Goal: Information Seeking & Learning: Learn about a topic

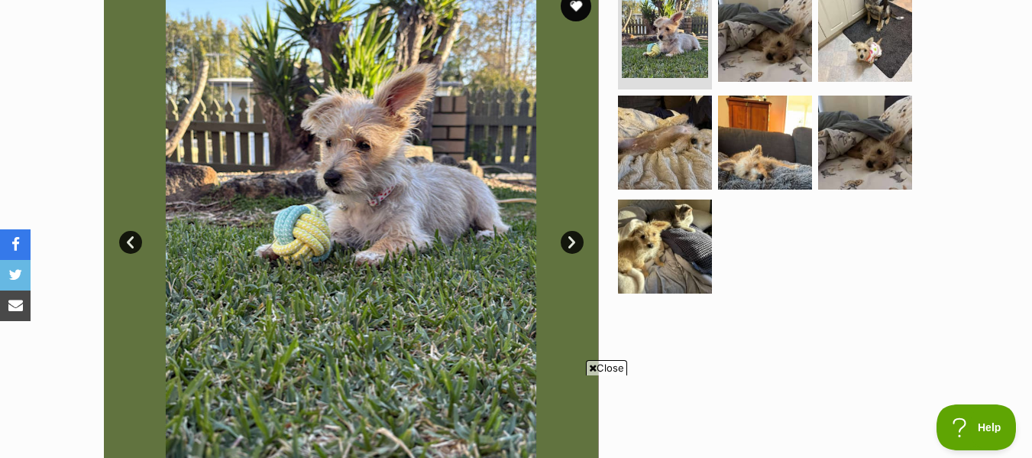
click at [575, 244] on link "Next" at bounding box center [572, 242] width 23 height 23
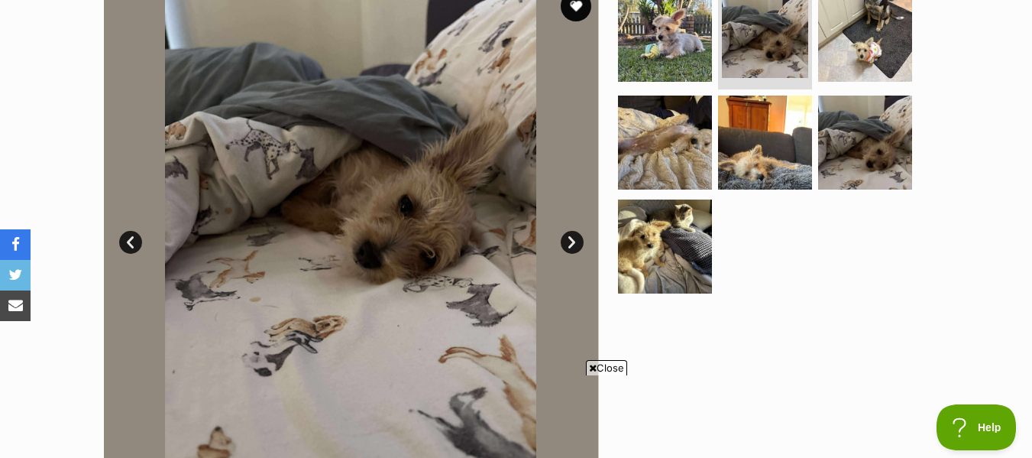
click at [575, 244] on link "Next" at bounding box center [572, 242] width 23 height 23
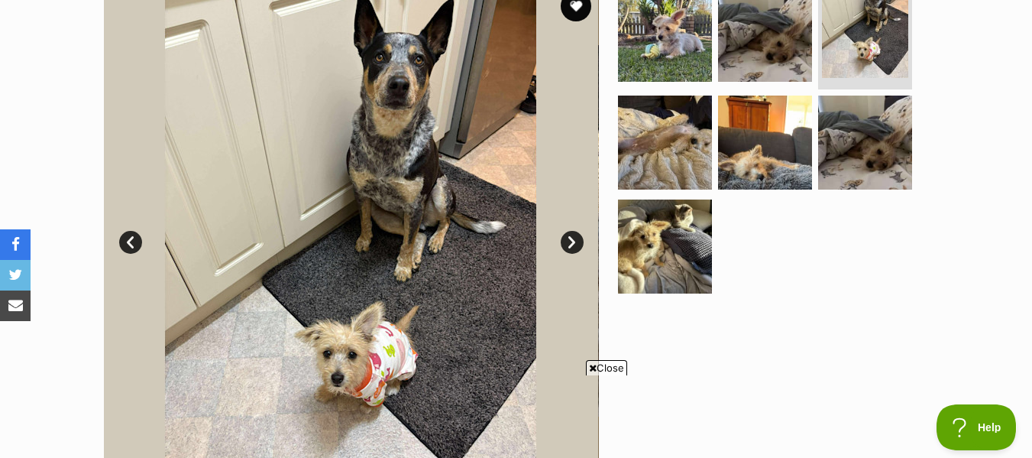
click at [575, 244] on link "Next" at bounding box center [572, 242] width 23 height 23
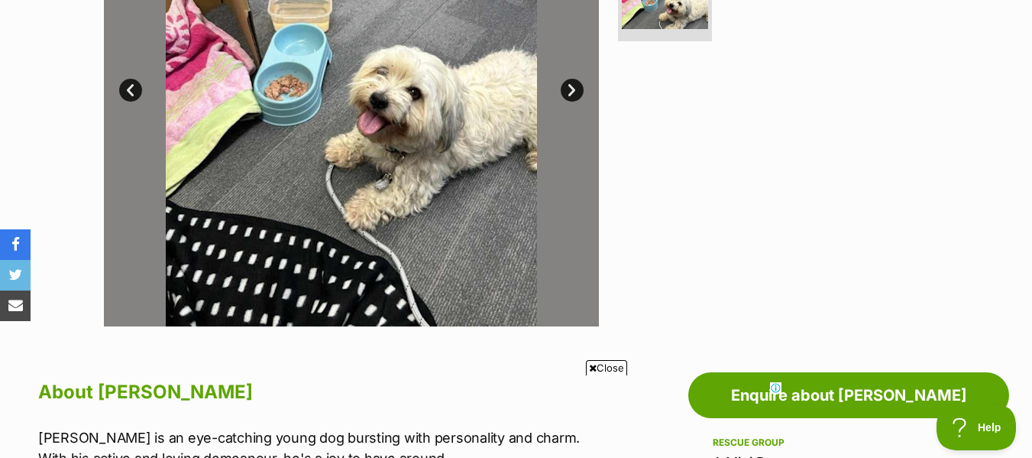
scroll to position [385, 0]
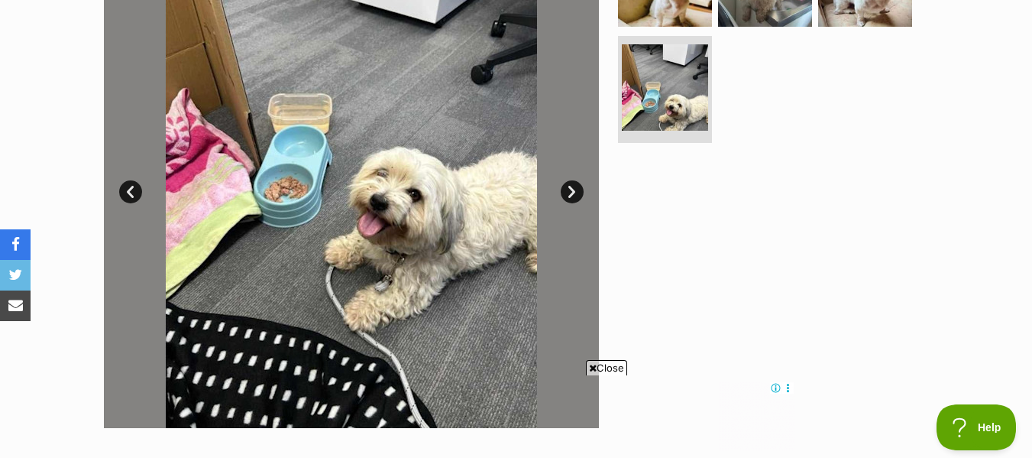
click at [569, 195] on link "Next" at bounding box center [572, 191] width 23 height 23
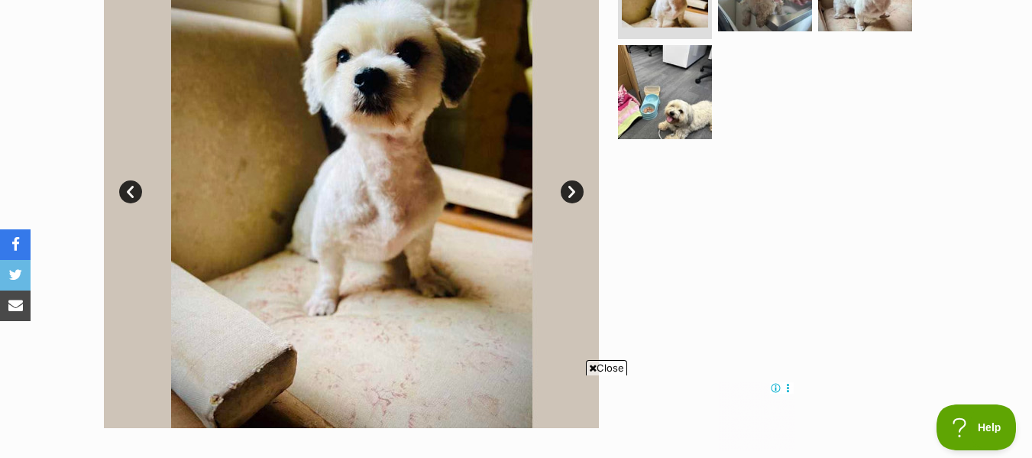
click at [568, 195] on link "Next" at bounding box center [572, 191] width 23 height 23
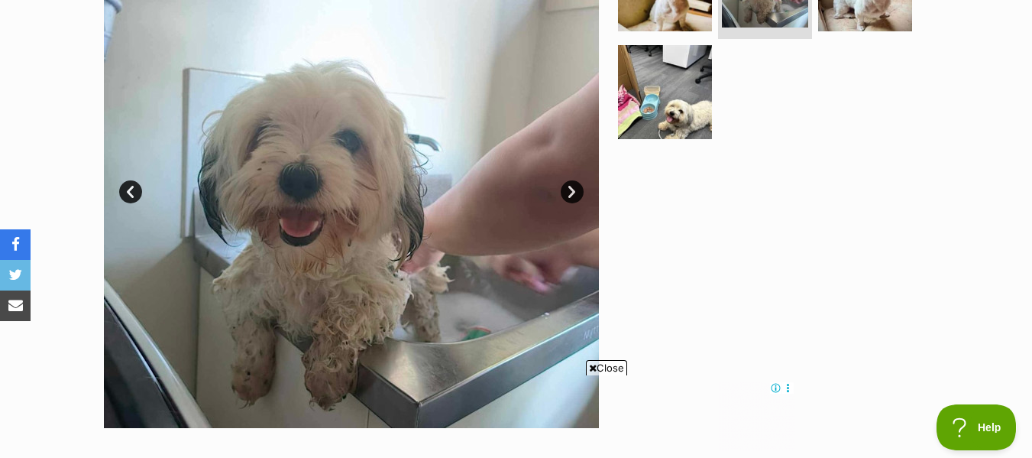
click at [568, 195] on link "Next" at bounding box center [572, 191] width 23 height 23
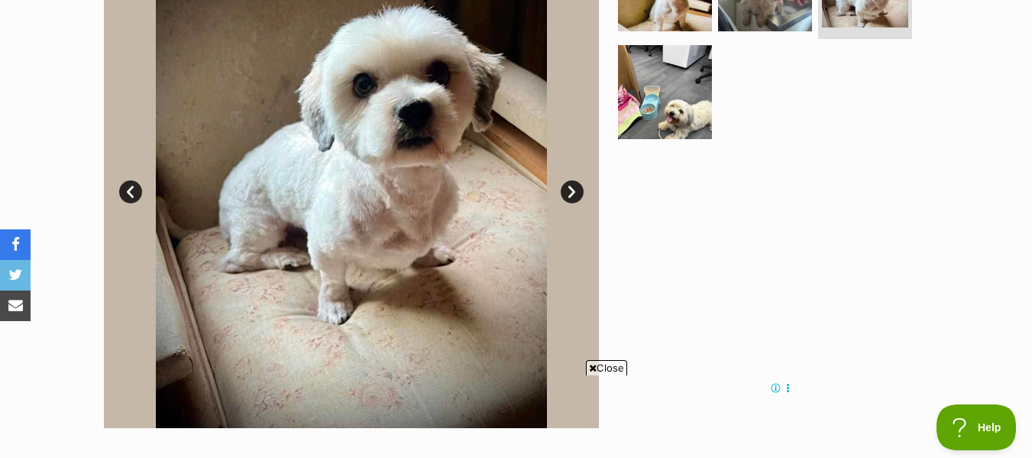
click at [572, 203] on img at bounding box center [351, 180] width 495 height 495
click at [575, 196] on link "Next" at bounding box center [572, 191] width 23 height 23
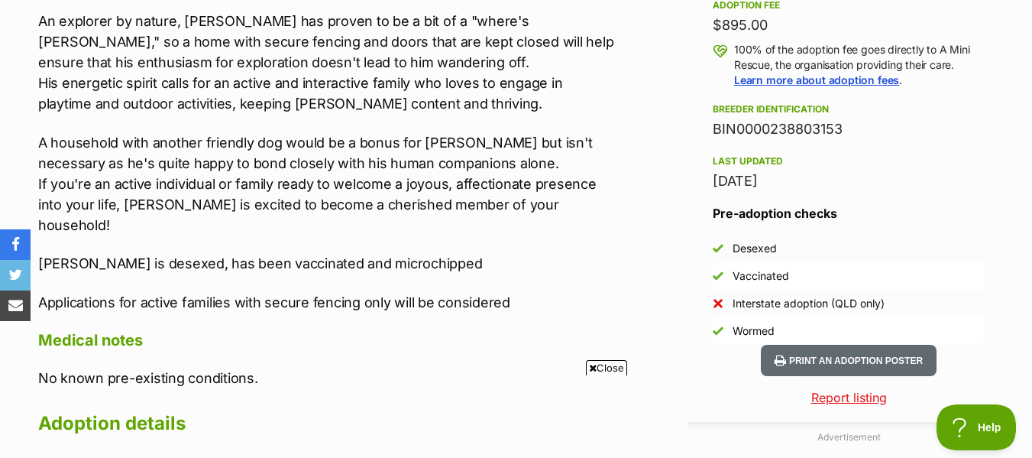
scroll to position [0, 0]
click at [575, 196] on p "A household with another friendly dog would be a bonus for [PERSON_NAME] but is…" at bounding box center [326, 183] width 577 height 103
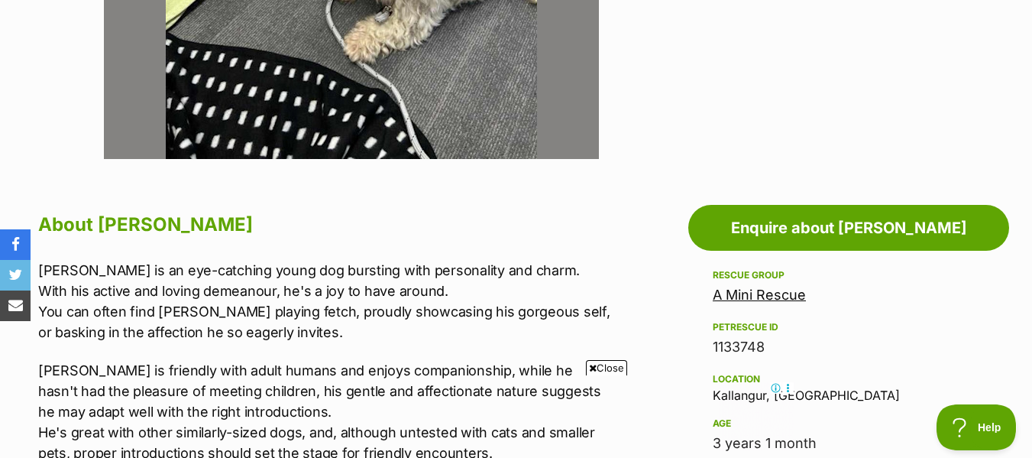
scroll to position [653, 0]
